Goal: Information Seeking & Learning: Learn about a topic

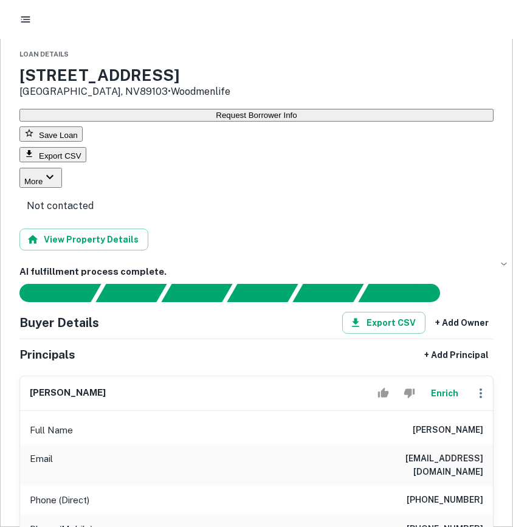
click at [28, 22] on icon "button" at bounding box center [25, 19] width 12 height 12
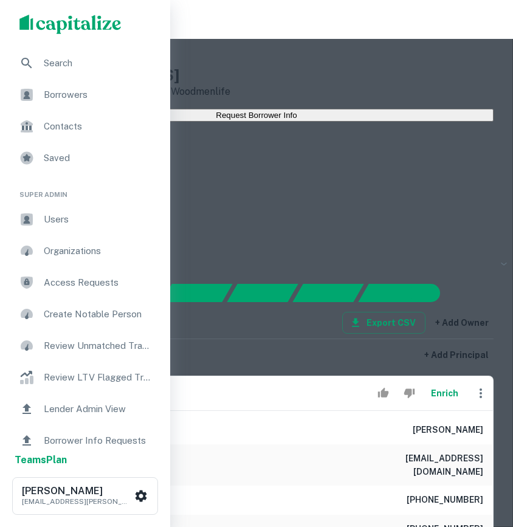
click at [56, 62] on span "Search" at bounding box center [98, 63] width 109 height 15
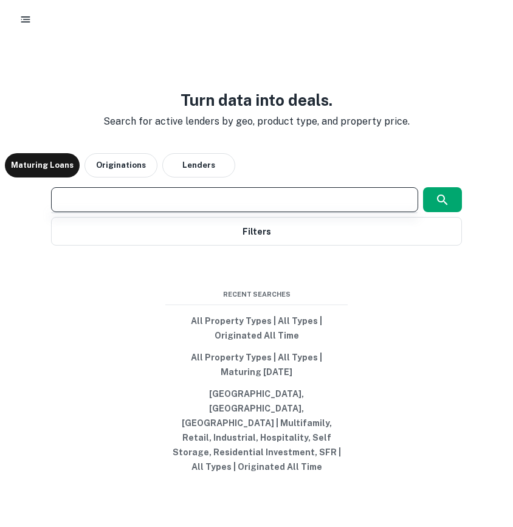
click at [121, 207] on input "text" at bounding box center [233, 200] width 355 height 14
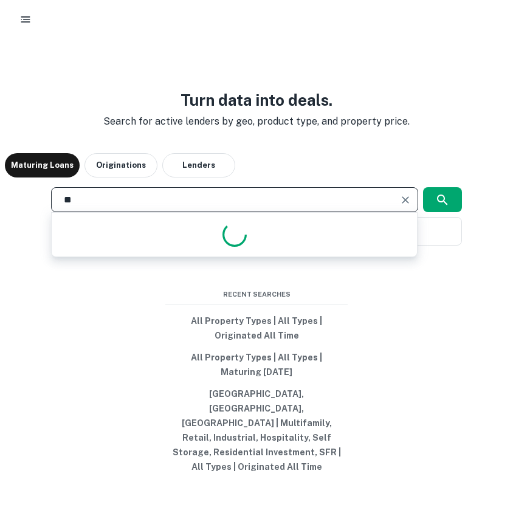
type input "*"
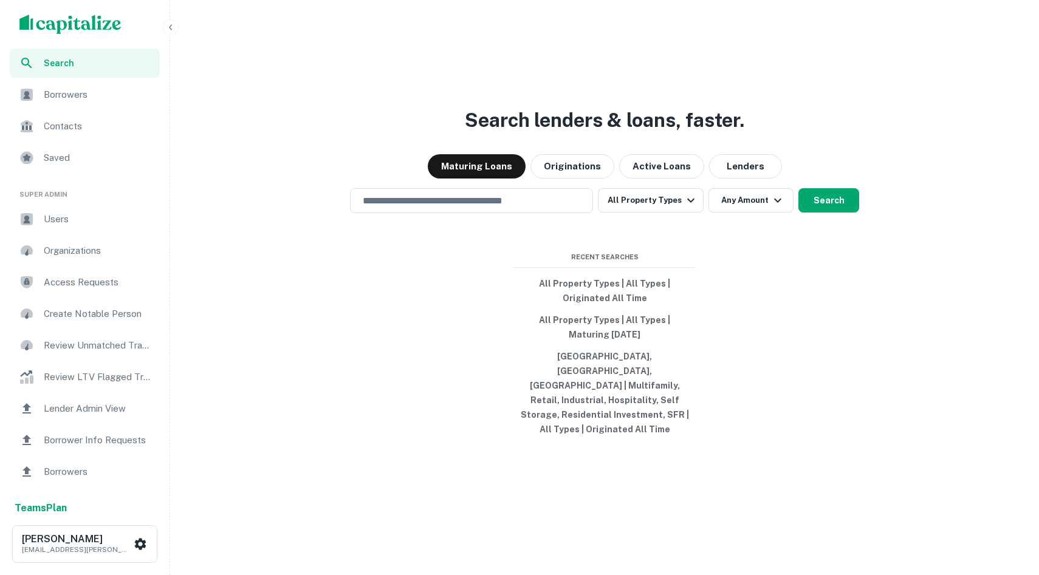
click at [69, 101] on span "Borrowers" at bounding box center [98, 94] width 109 height 15
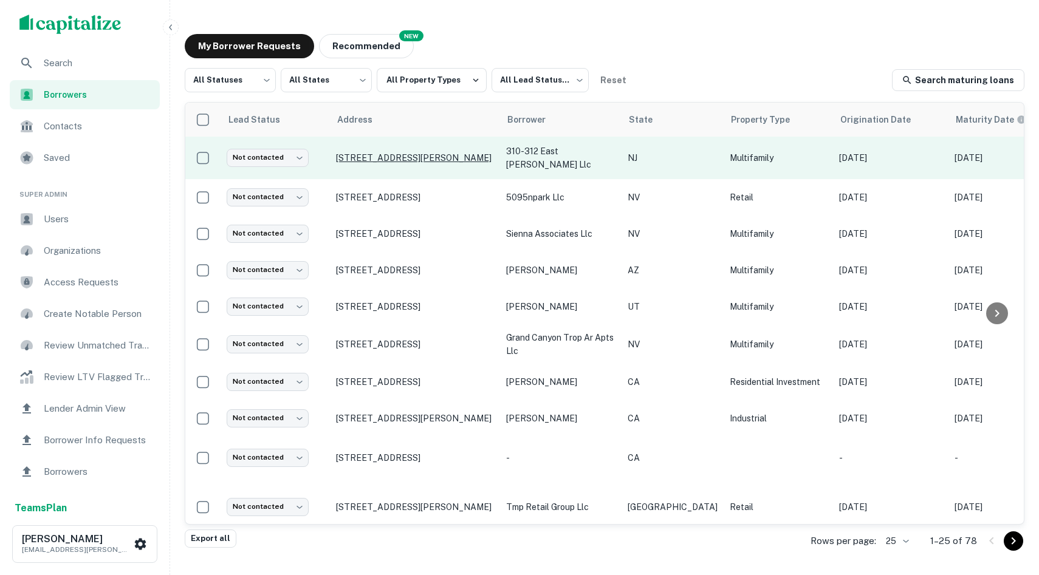
click at [370, 157] on p "[STREET_ADDRESS][PERSON_NAME]" at bounding box center [415, 157] width 158 height 11
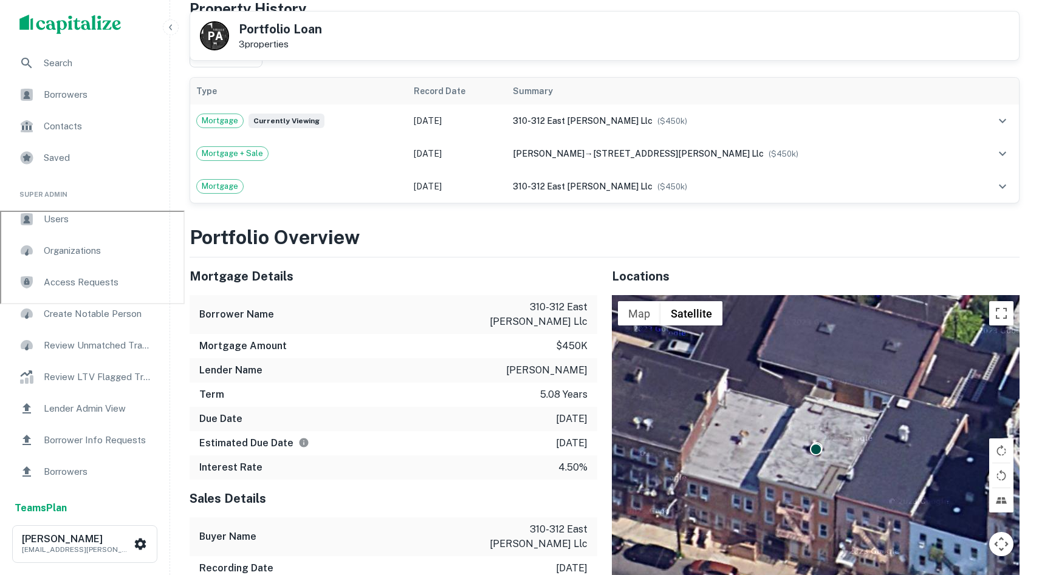
scroll to position [1350, 0]
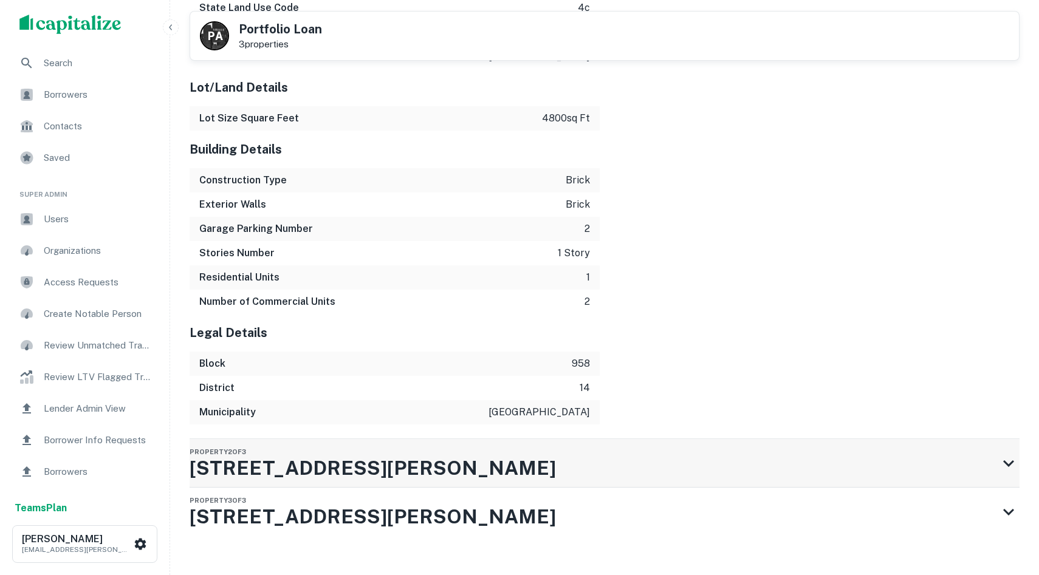
click at [672, 439] on div "Property 2 of 3 310 E Kinney St" at bounding box center [594, 463] width 808 height 49
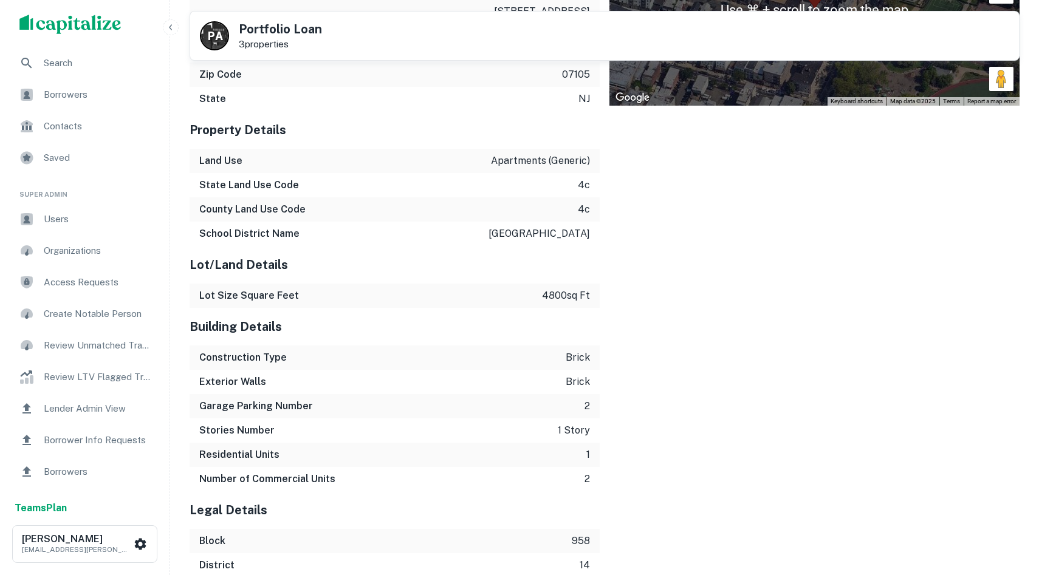
scroll to position [2092, 0]
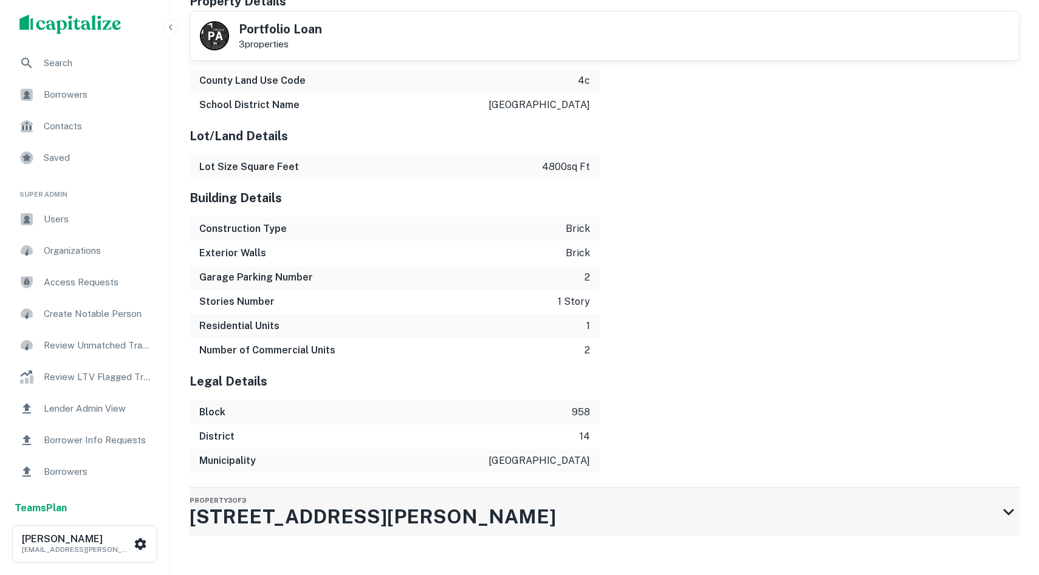
click at [523, 488] on div "Property 3 of 3 310 E Kinney St" at bounding box center [594, 512] width 808 height 49
click at [67, 106] on div "Borrowers" at bounding box center [85, 94] width 150 height 29
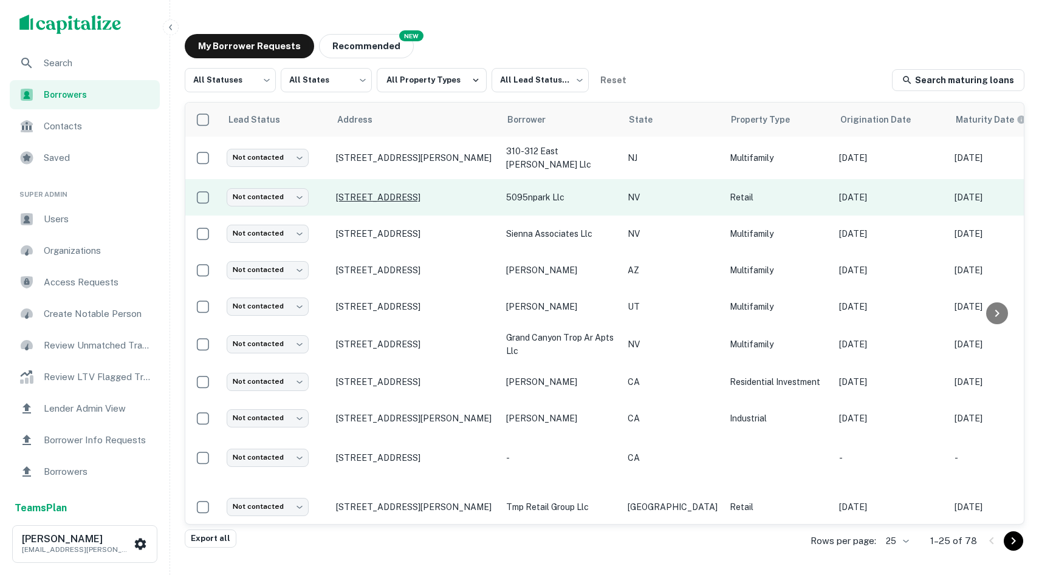
click at [412, 202] on p "[STREET_ADDRESS]" at bounding box center [415, 197] width 158 height 11
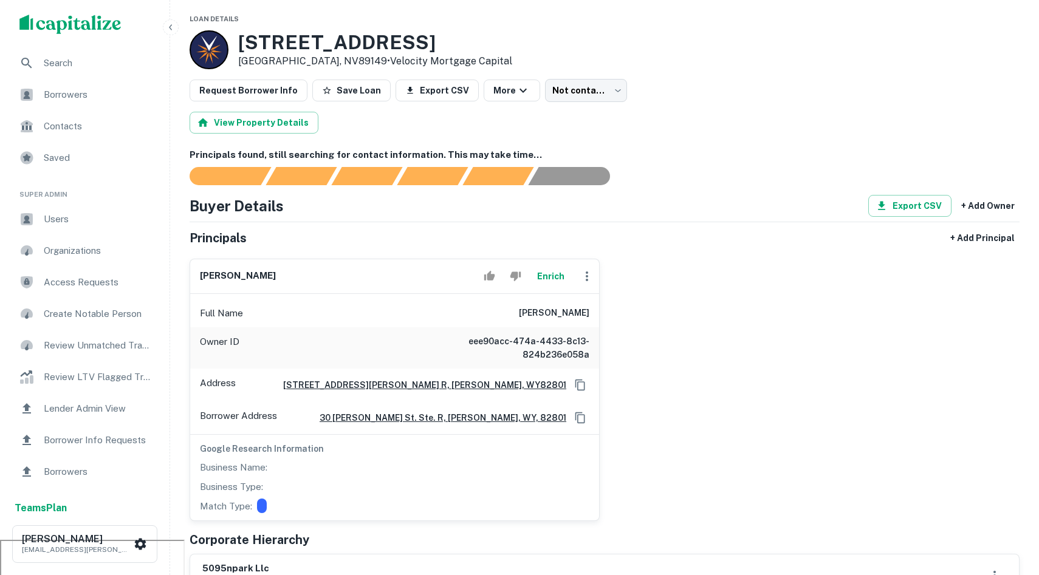
scroll to position [36, 0]
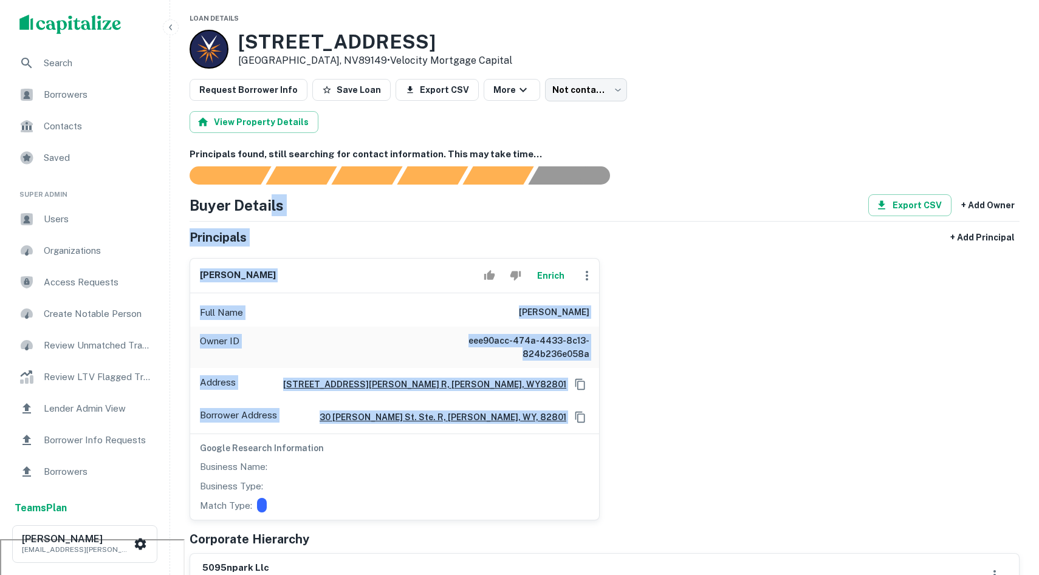
drag, startPoint x: 685, startPoint y: 439, endPoint x: 272, endPoint y: 211, distance: 471.7
click at [272, 211] on div "Buyer Details Export CSV + Add Owner Principals + Add Principal eden lydick Enr…" at bounding box center [605, 395] width 830 height 403
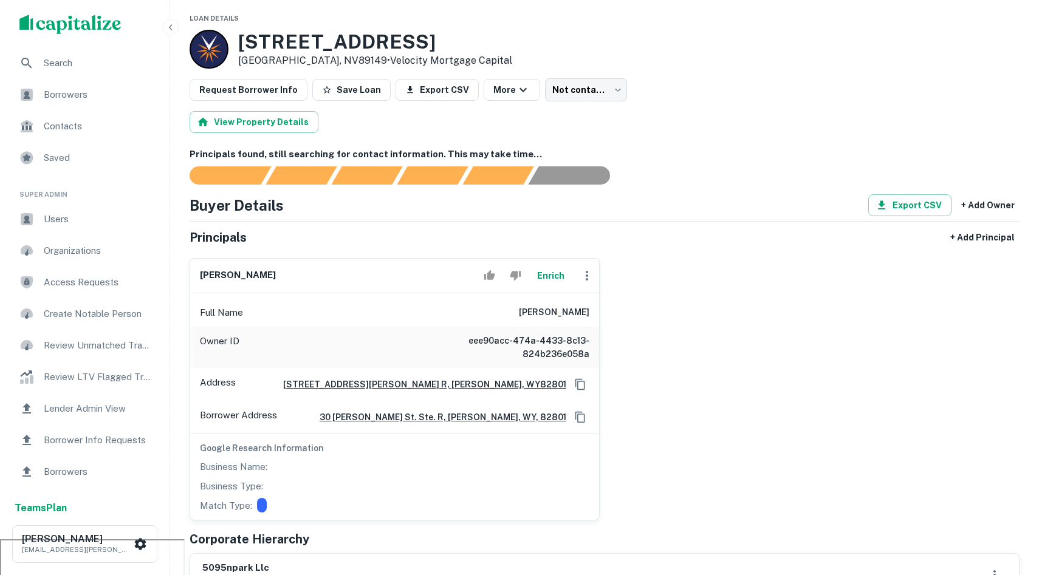
click at [697, 174] on div at bounding box center [597, 175] width 844 height 18
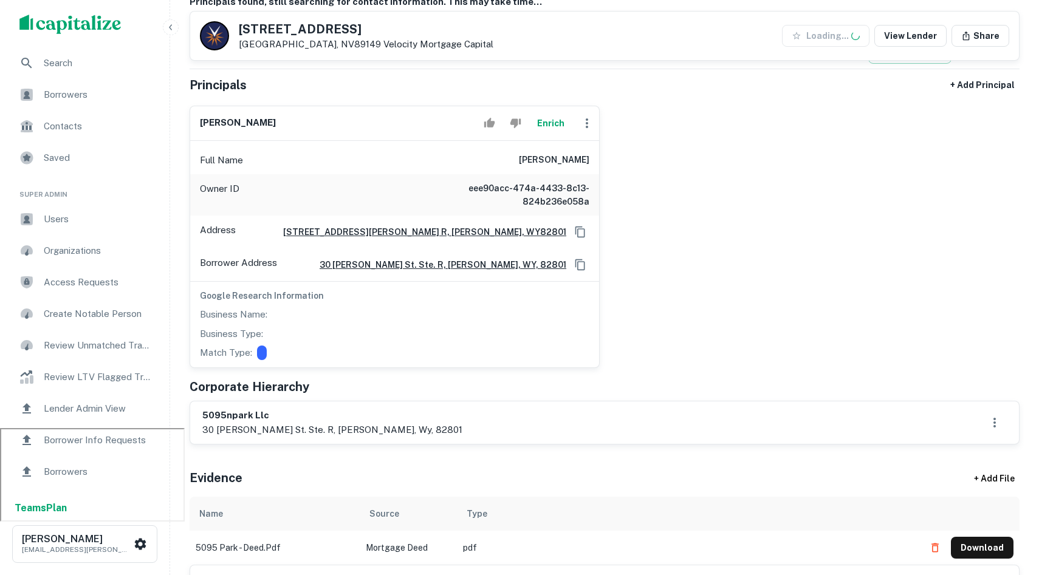
scroll to position [146, 0]
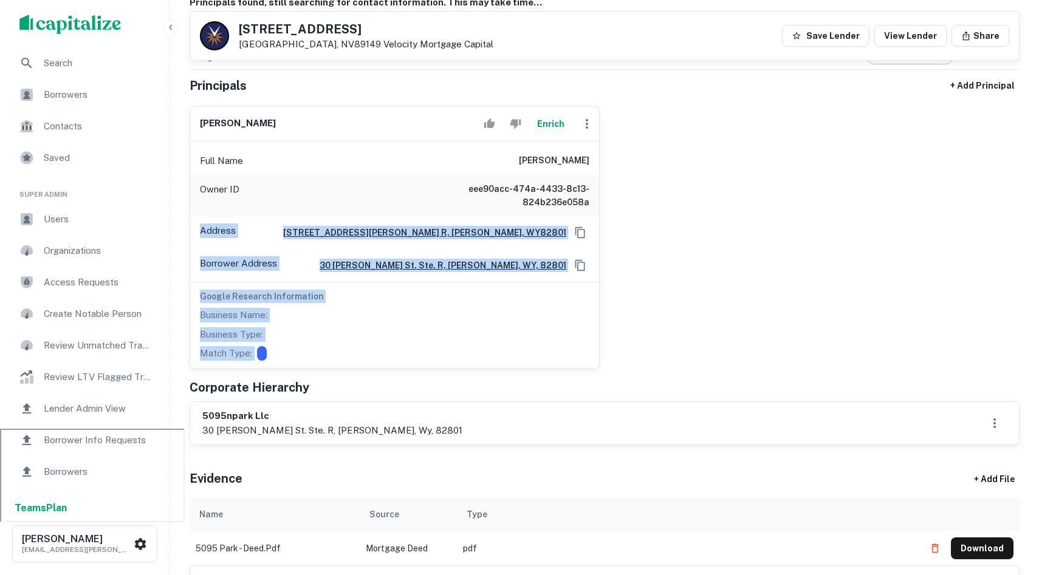
drag, startPoint x: 303, startPoint y: 360, endPoint x: 199, endPoint y: 230, distance: 166.4
click at [199, 227] on div "Full Name eden lydick Owner ID eee90acc-474a-4433-8c13-824b236e058a Address 30 …" at bounding box center [394, 255] width 409 height 227
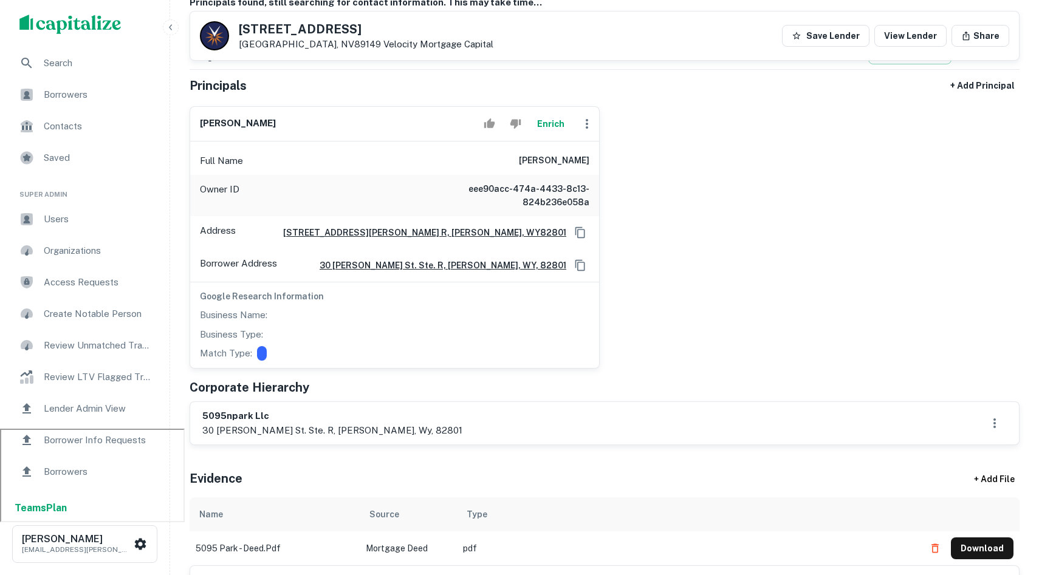
click at [703, 290] on div "eden lydick Enrich Full Name eden lydick Owner ID eee90acc-474a-4433-8c13-824b2…" at bounding box center [600, 233] width 840 height 273
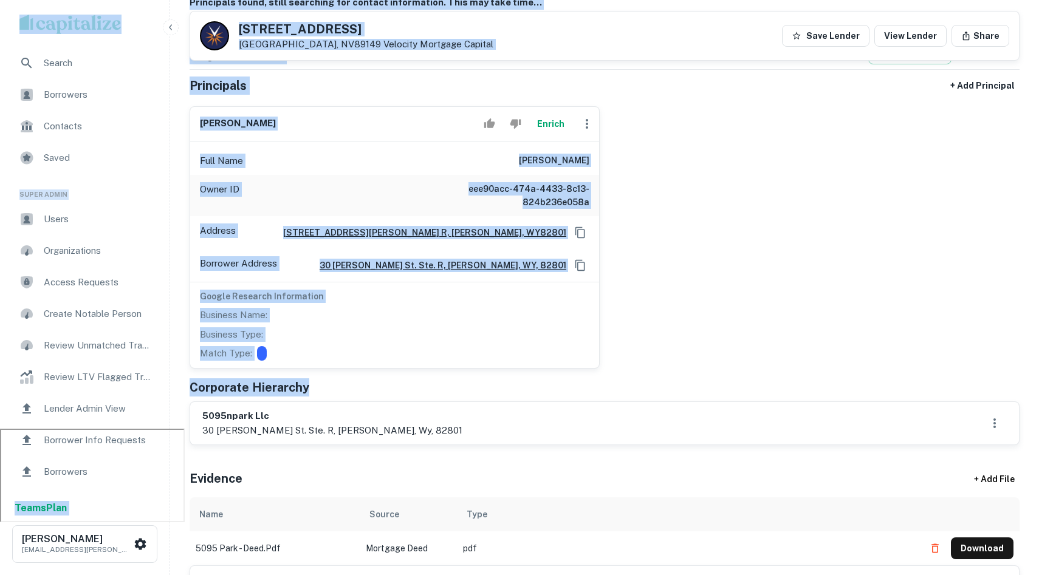
scroll to position [0, 0]
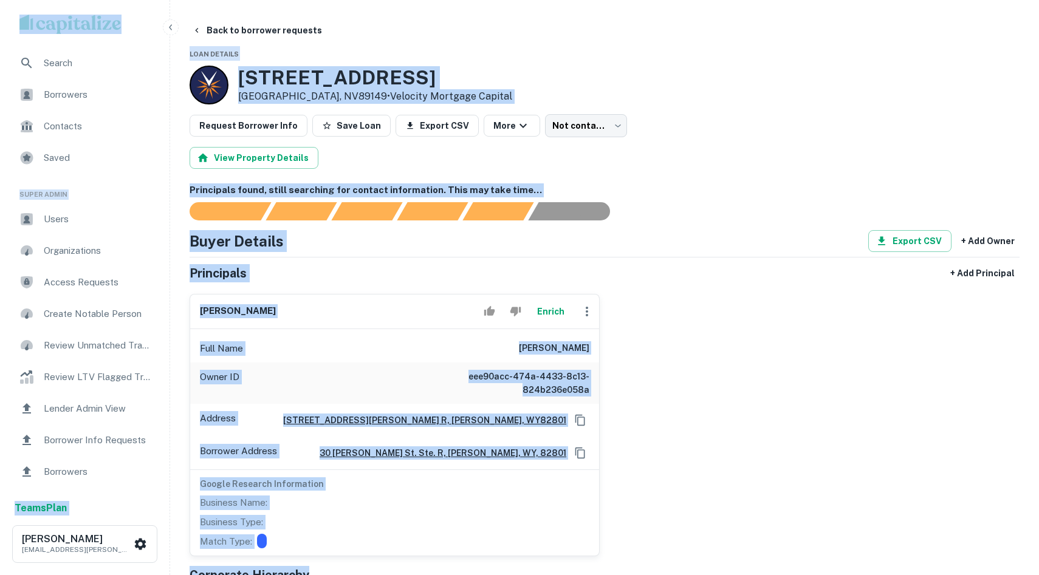
drag, startPoint x: 696, startPoint y: 388, endPoint x: -143, endPoint y: -125, distance: 982.9
click at [0, 0] on html "Search Borrowers Contacts Saved Super Admin Users Organizations Access Requests…" at bounding box center [519, 287] width 1039 height 575
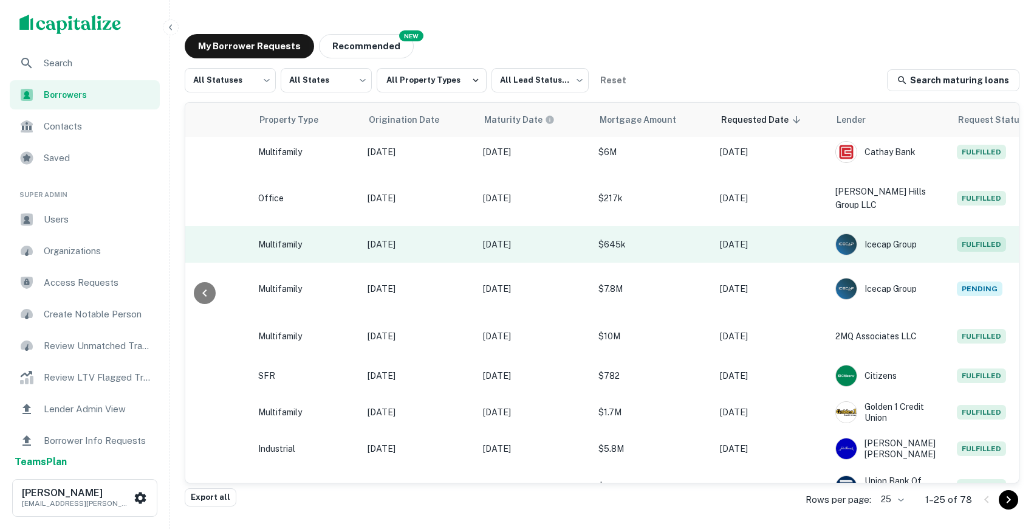
scroll to position [607, 0]
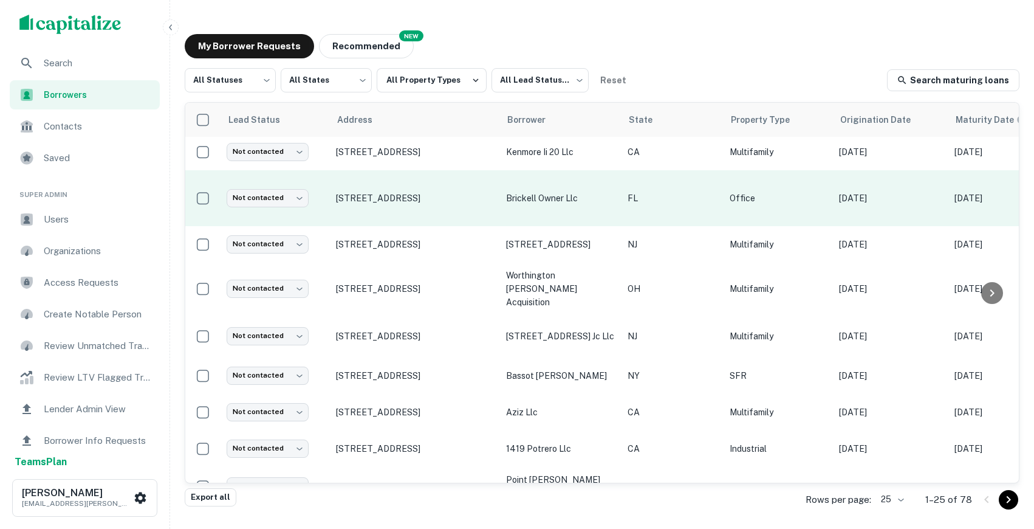
click at [413, 176] on td "[STREET_ADDRESS]" at bounding box center [415, 198] width 170 height 56
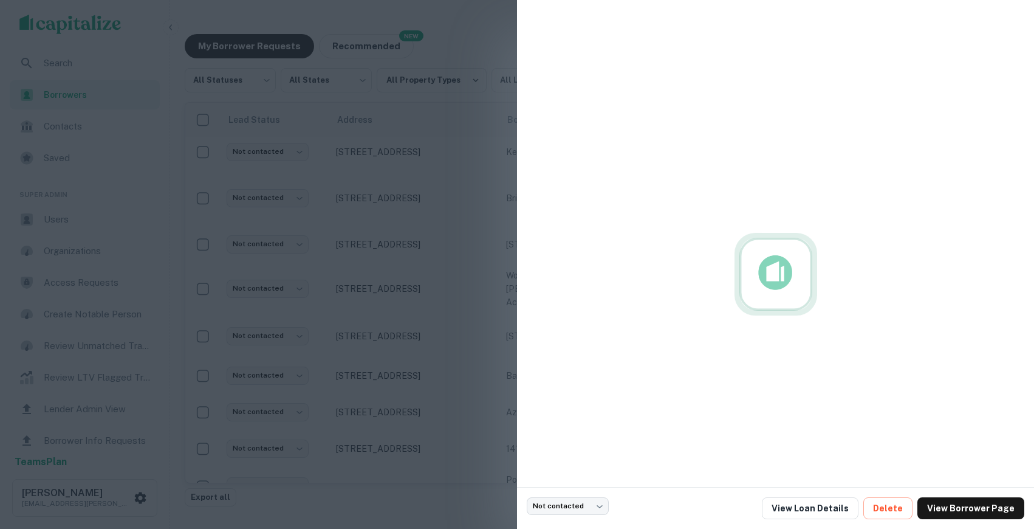
click at [403, 163] on div at bounding box center [517, 264] width 1034 height 529
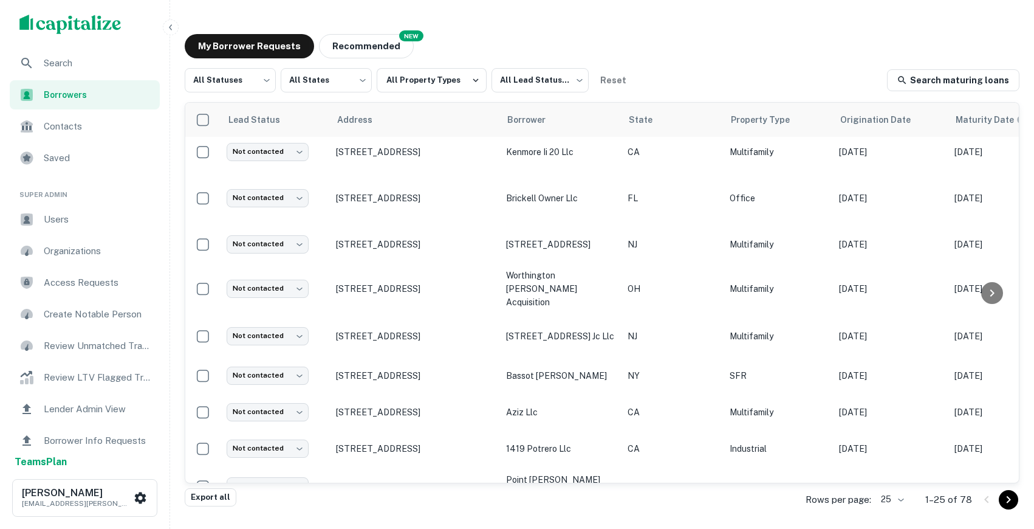
click at [403, 193] on p "1111 Brickell Ave Miami, FL33131" at bounding box center [415, 198] width 158 height 11
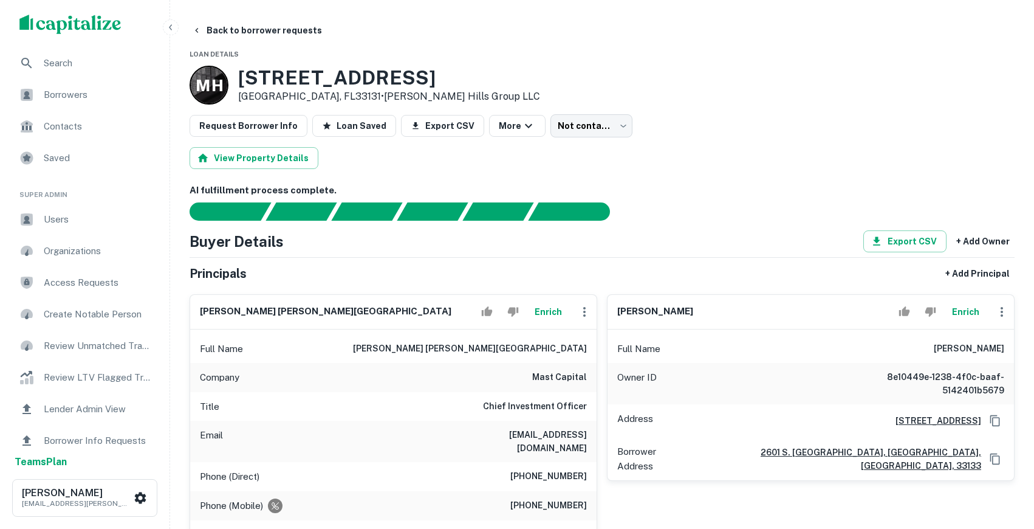
click at [105, 95] on span "Borrowers" at bounding box center [98, 94] width 109 height 15
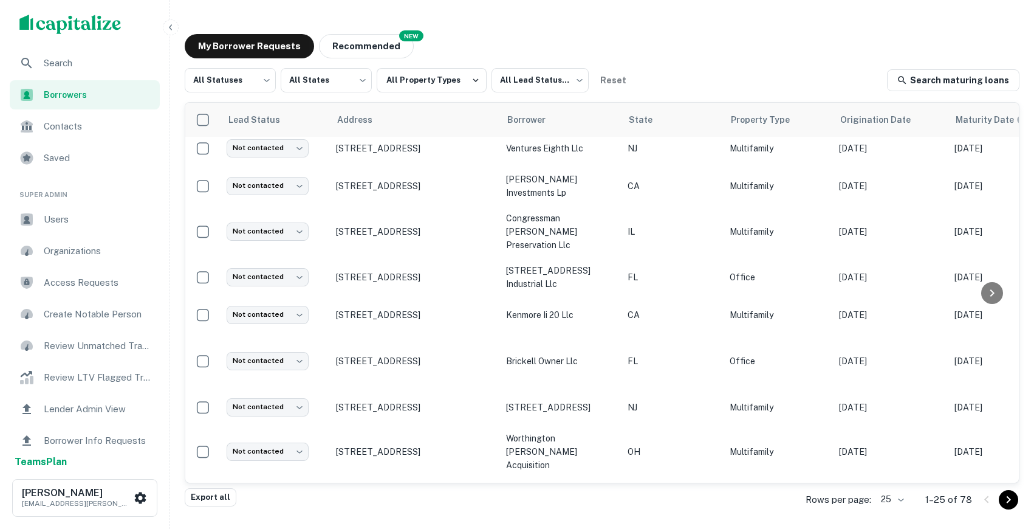
click at [70, 66] on span "Search" at bounding box center [98, 63] width 109 height 15
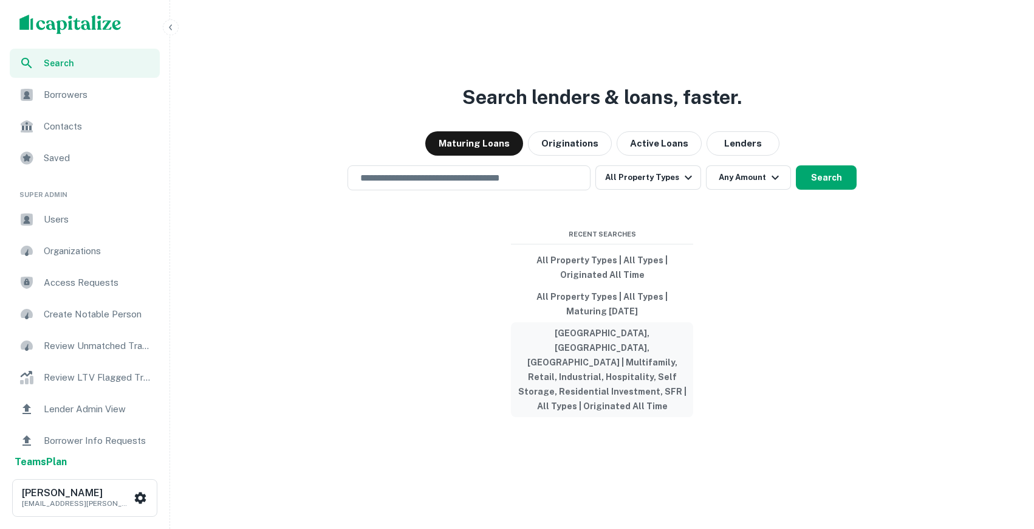
click at [632, 392] on button "[GEOGRAPHIC_DATA], [GEOGRAPHIC_DATA], [GEOGRAPHIC_DATA] | Multifamily, Retail, …" at bounding box center [602, 369] width 182 height 95
type input "**********"
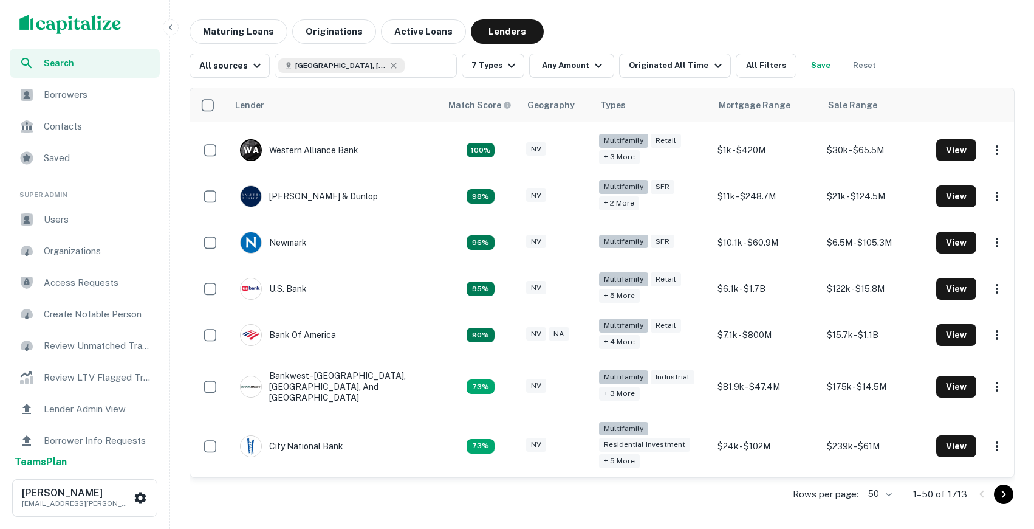
scroll to position [137, 0]
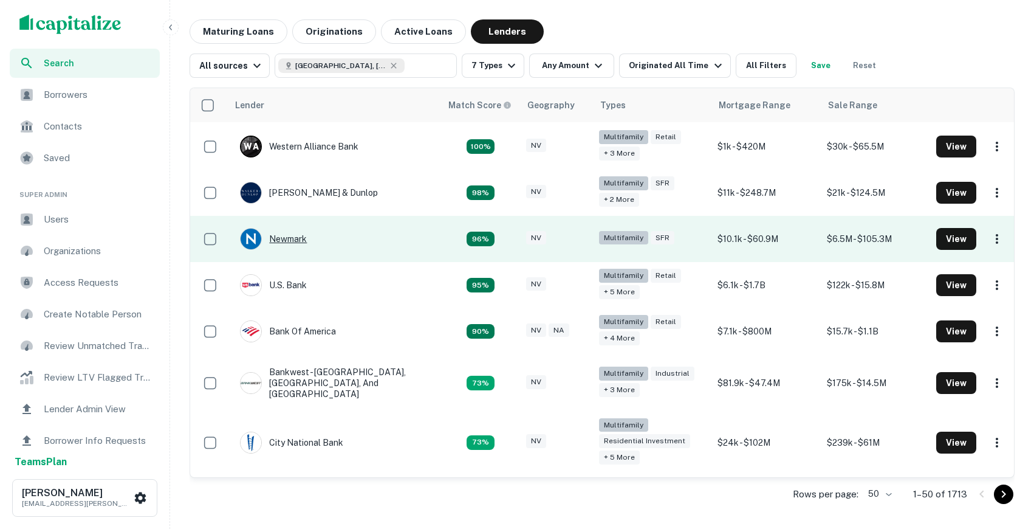
click at [282, 245] on div "Newmark" at bounding box center [273, 239] width 67 height 22
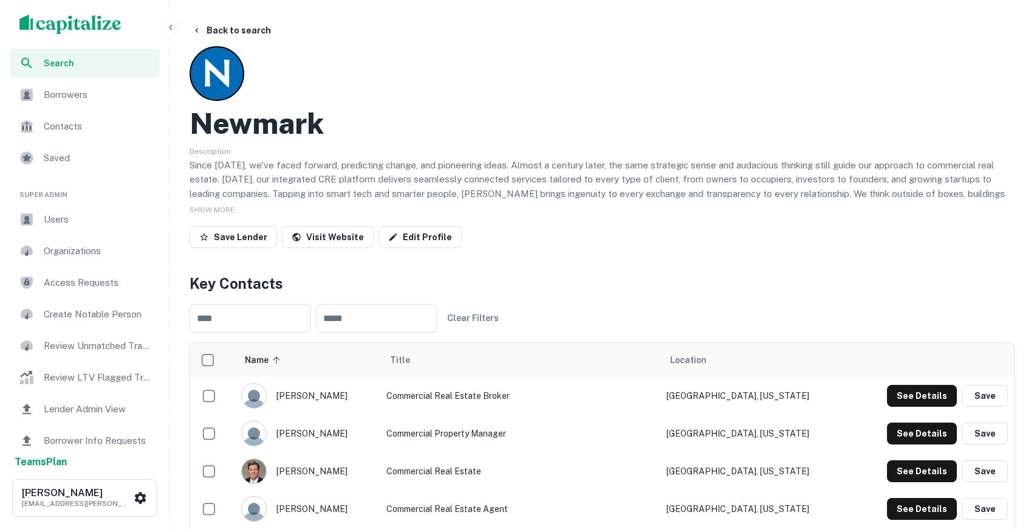
scroll to position [1, 0]
click at [228, 202] on div "SHOW MORE" at bounding box center [602, 208] width 825 height 15
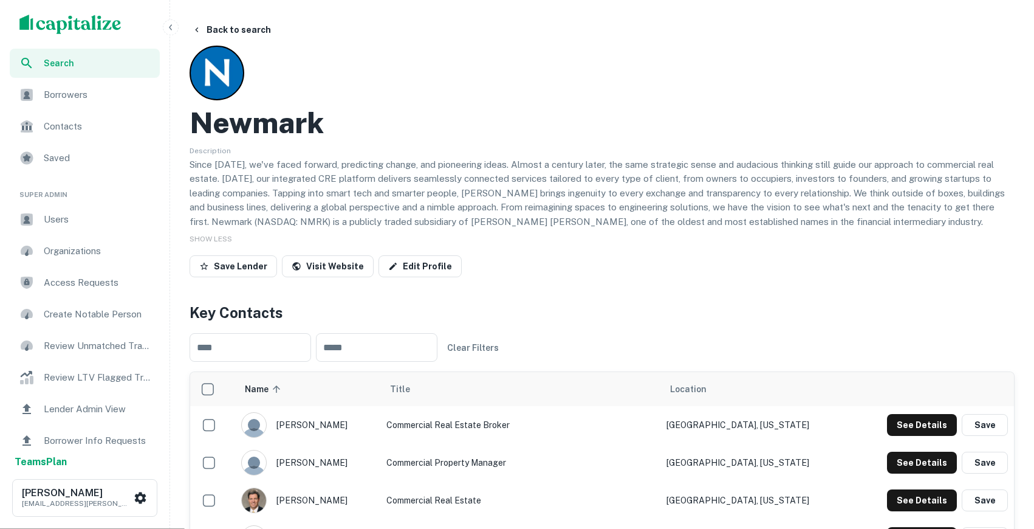
click at [77, 110] on ul "Search Borrowers Contacts Saved" at bounding box center [84, 112] width 169 height 126
click at [77, 96] on span "Borrowers" at bounding box center [98, 94] width 109 height 15
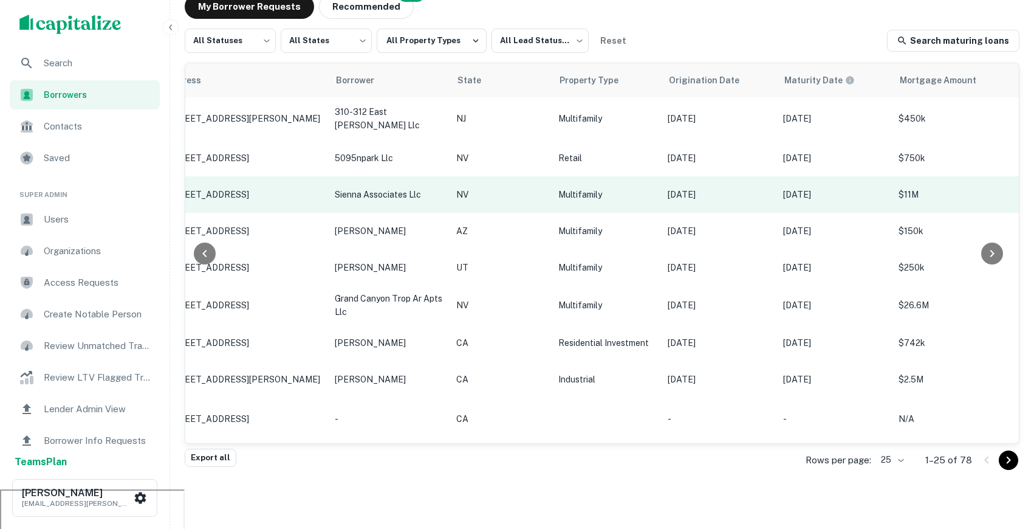
scroll to position [0, 174]
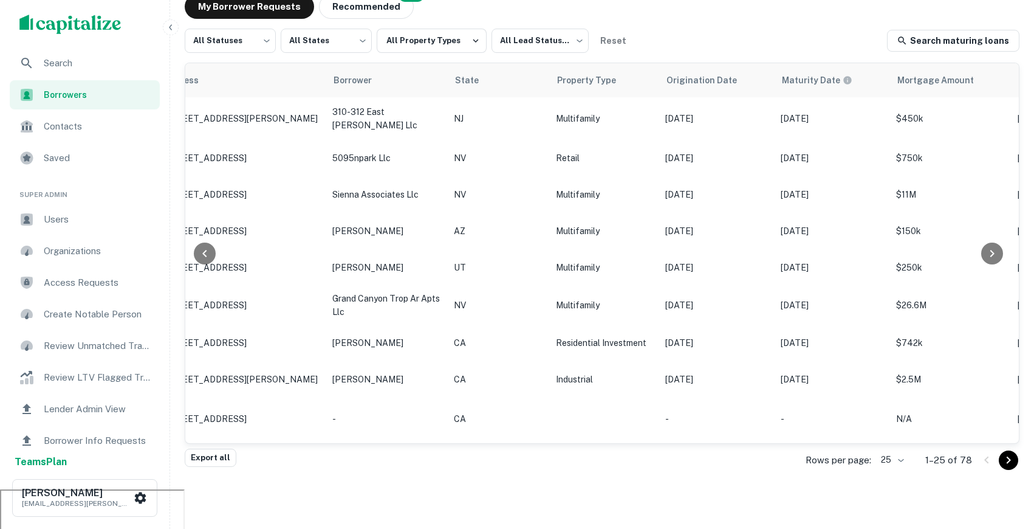
click at [88, 53] on div "Search" at bounding box center [85, 63] width 150 height 29
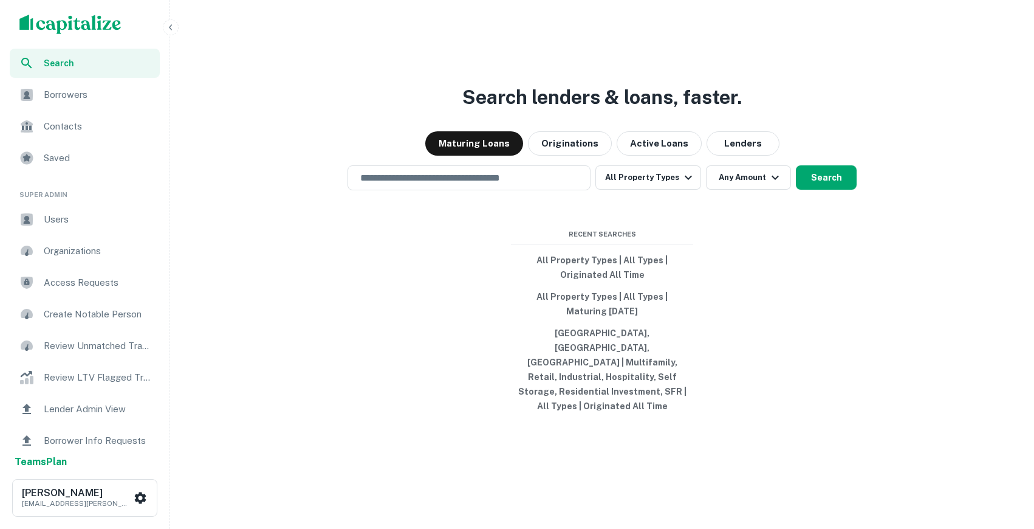
click at [116, 283] on span "Access Requests" at bounding box center [98, 282] width 109 height 15
click at [881, 105] on div "Search lenders & loans, faster. Maturing Loans Originations Active Loans Lender…" at bounding box center [602, 293] width 854 height 529
click at [83, 29] on img "scrollable content" at bounding box center [70, 24] width 102 height 19
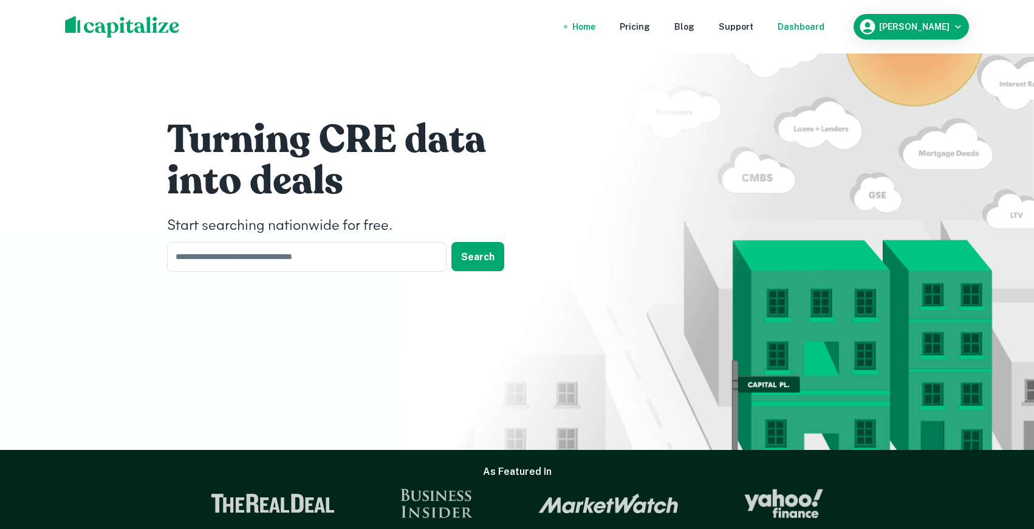
click at [824, 31] on div "Dashboard" at bounding box center [801, 26] width 47 height 13
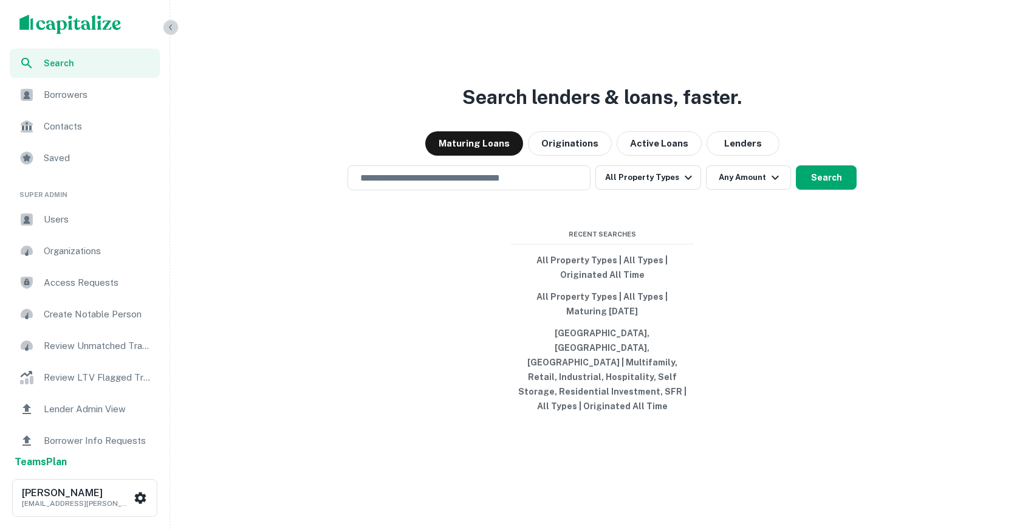
click at [175, 30] on icon "button" at bounding box center [171, 27] width 10 height 10
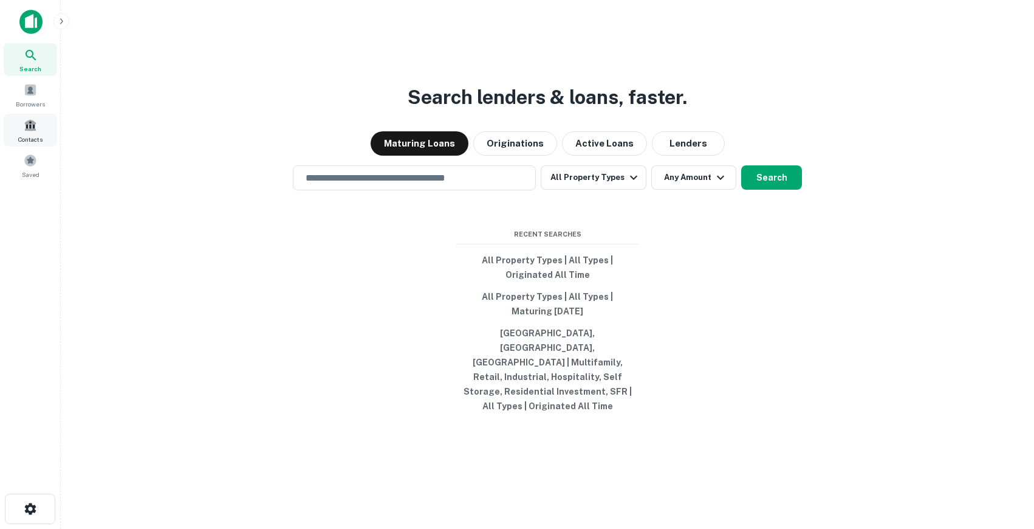
click at [32, 128] on span at bounding box center [30, 124] width 13 height 13
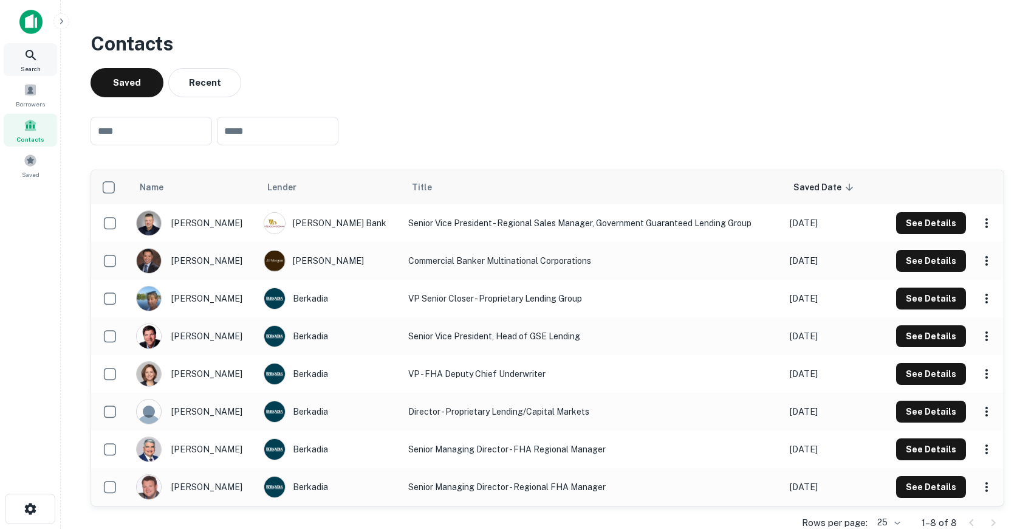
click at [33, 58] on icon at bounding box center [31, 55] width 15 height 15
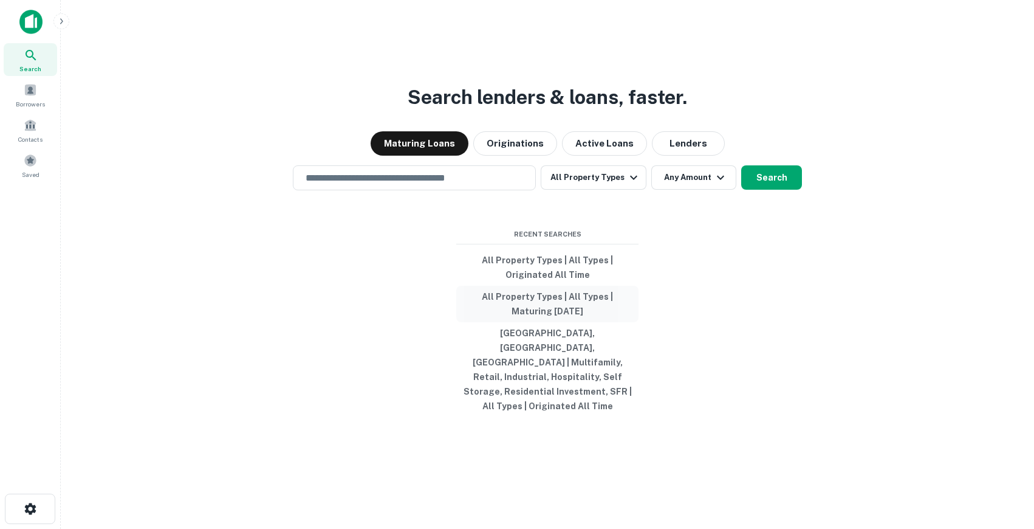
click at [525, 312] on button "All Property Types | All Types | Maturing [DATE]" at bounding box center [547, 304] width 182 height 36
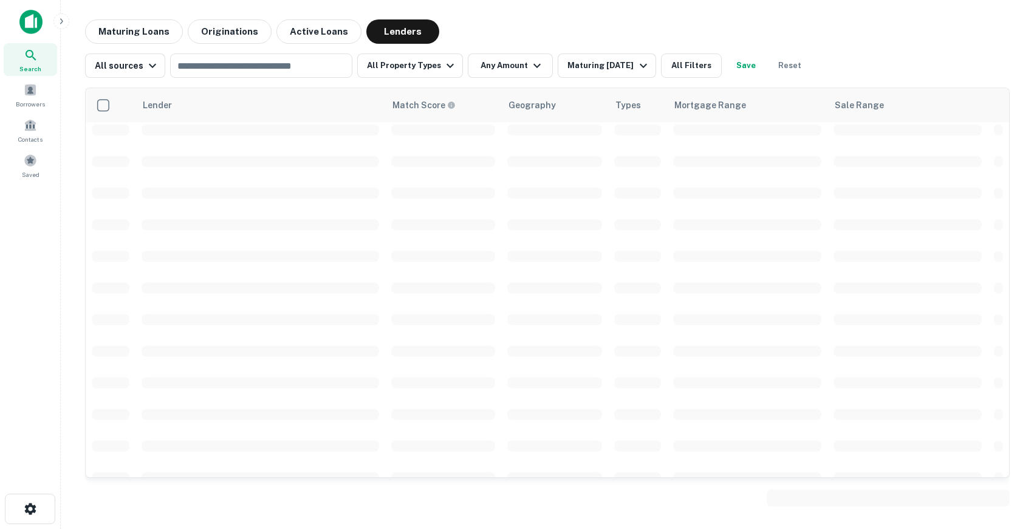
scroll to position [137, 0]
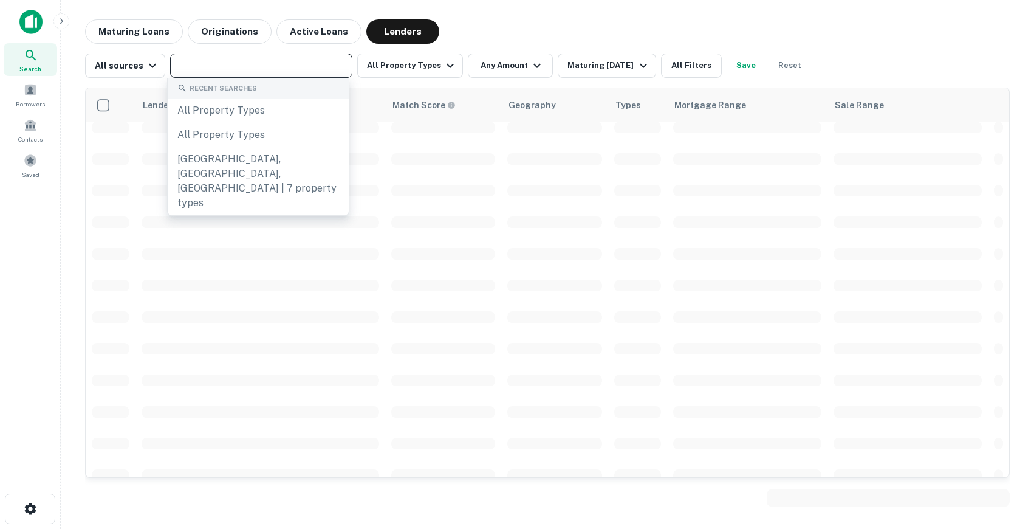
click at [212, 68] on input "text" at bounding box center [260, 65] width 173 height 17
click at [22, 66] on span "Search" at bounding box center [30, 69] width 22 height 10
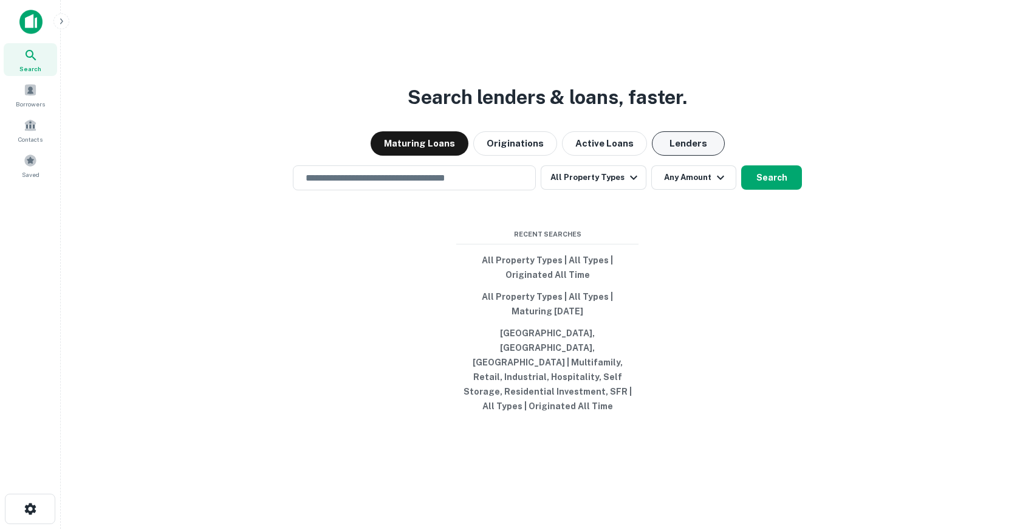
click at [691, 156] on button "Lenders" at bounding box center [688, 143] width 73 height 24
click at [465, 185] on input "text" at bounding box center [414, 178] width 232 height 14
